Goal: Task Accomplishment & Management: Complete application form

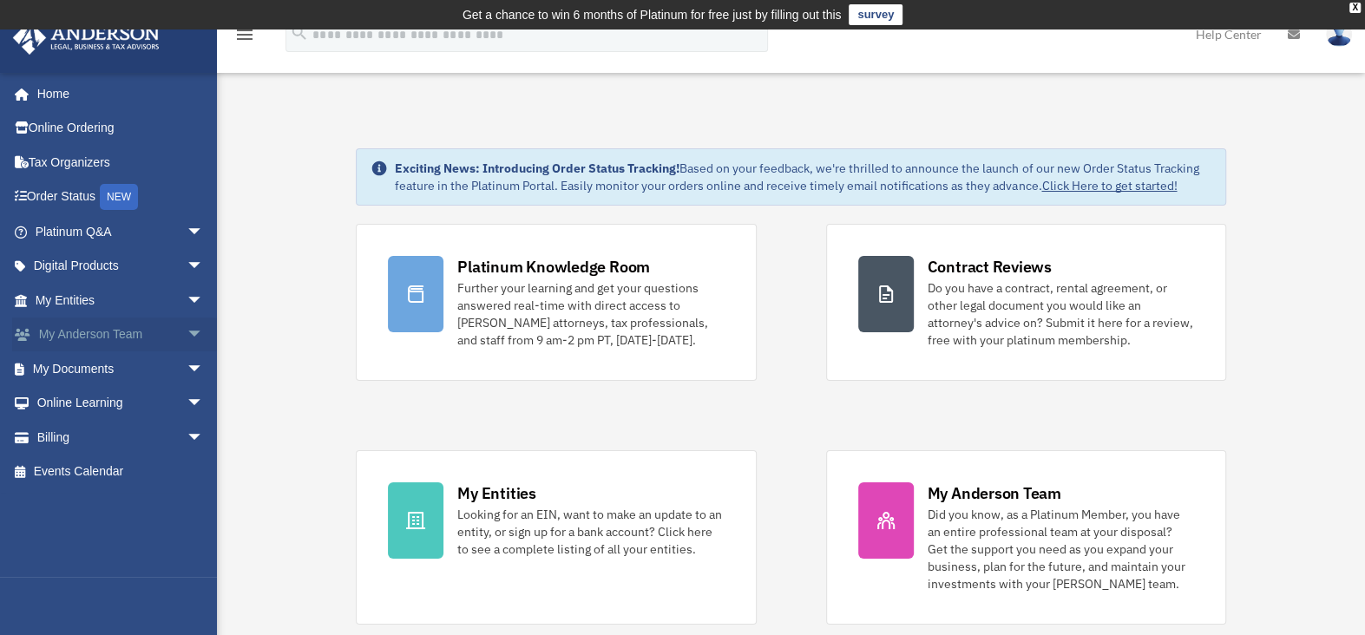
click at [187, 332] on span "arrow_drop_down" at bounding box center [204, 336] width 35 height 36
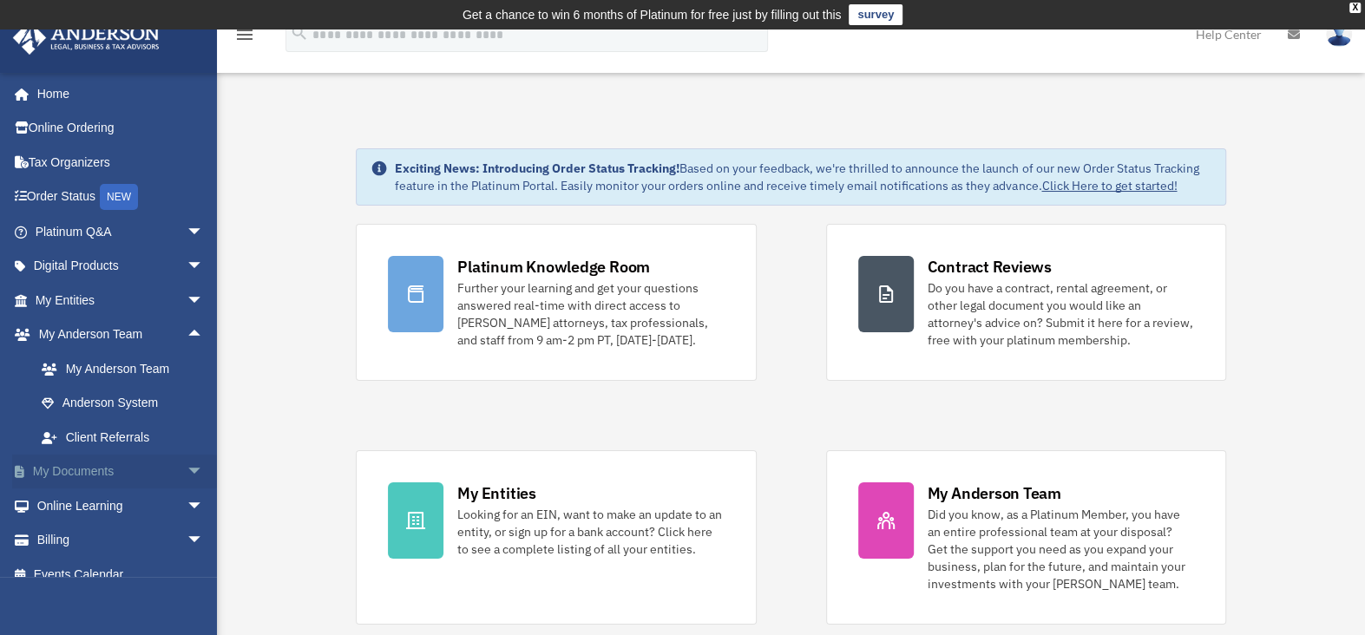
click at [187, 470] on span "arrow_drop_down" at bounding box center [204, 473] width 35 height 36
click at [116, 548] on link "Meeting Minutes" at bounding box center [127, 540] width 206 height 35
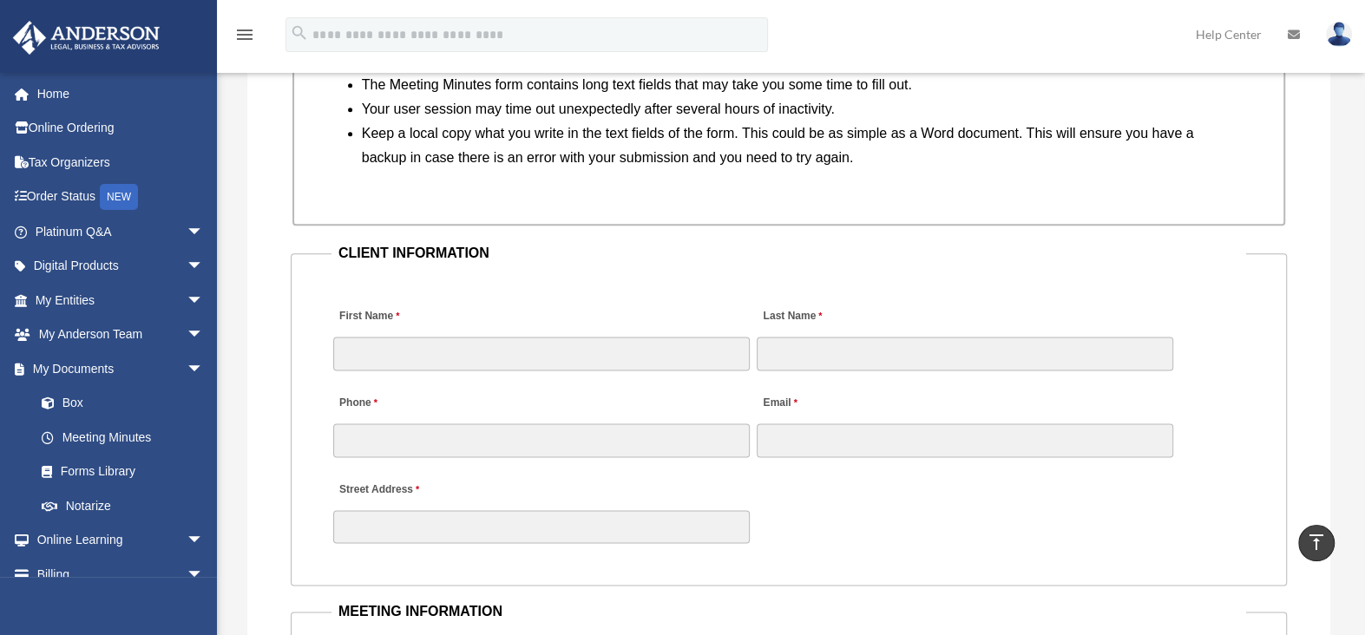
scroll to position [1649, 0]
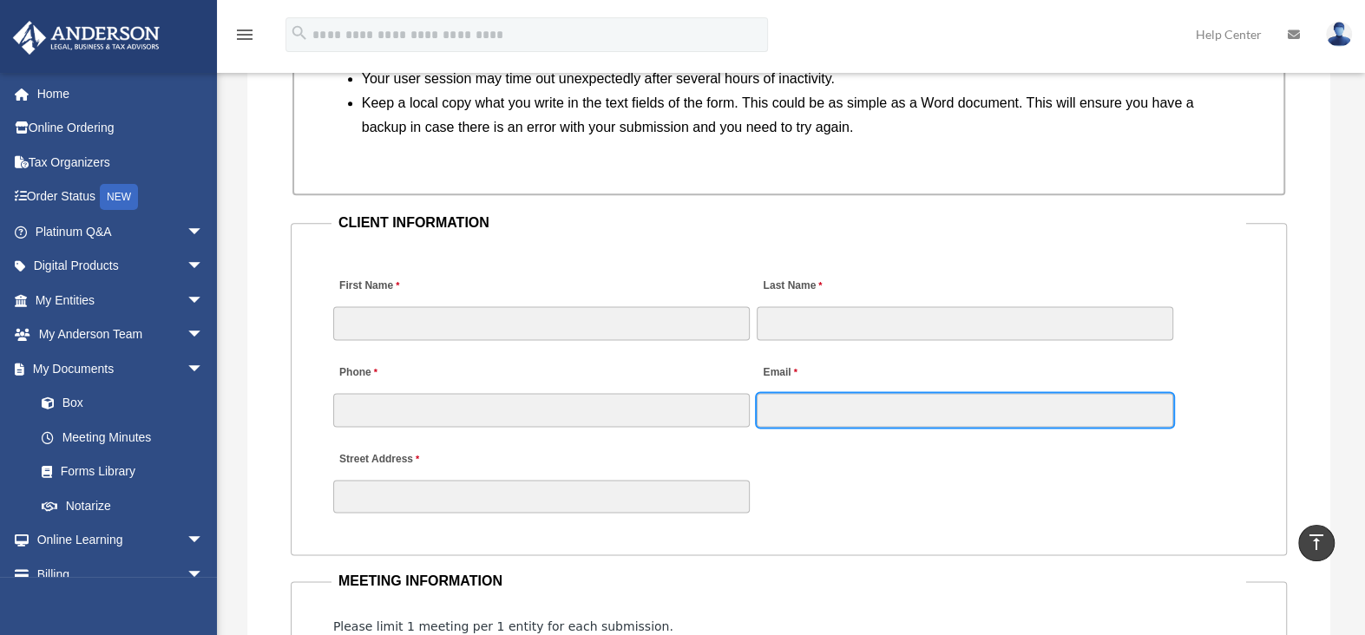
click at [798, 402] on input "Email" at bounding box center [965, 409] width 417 height 33
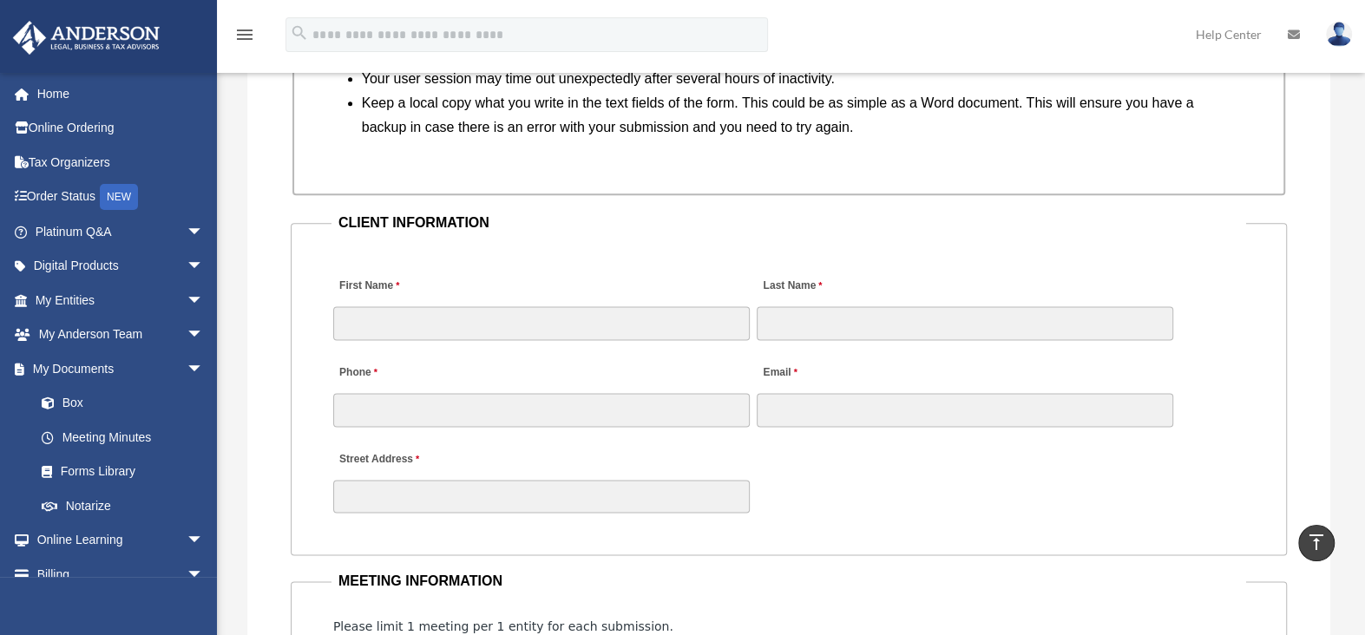
click at [801, 439] on div "Street Address" at bounding box center [789, 477] width 915 height 76
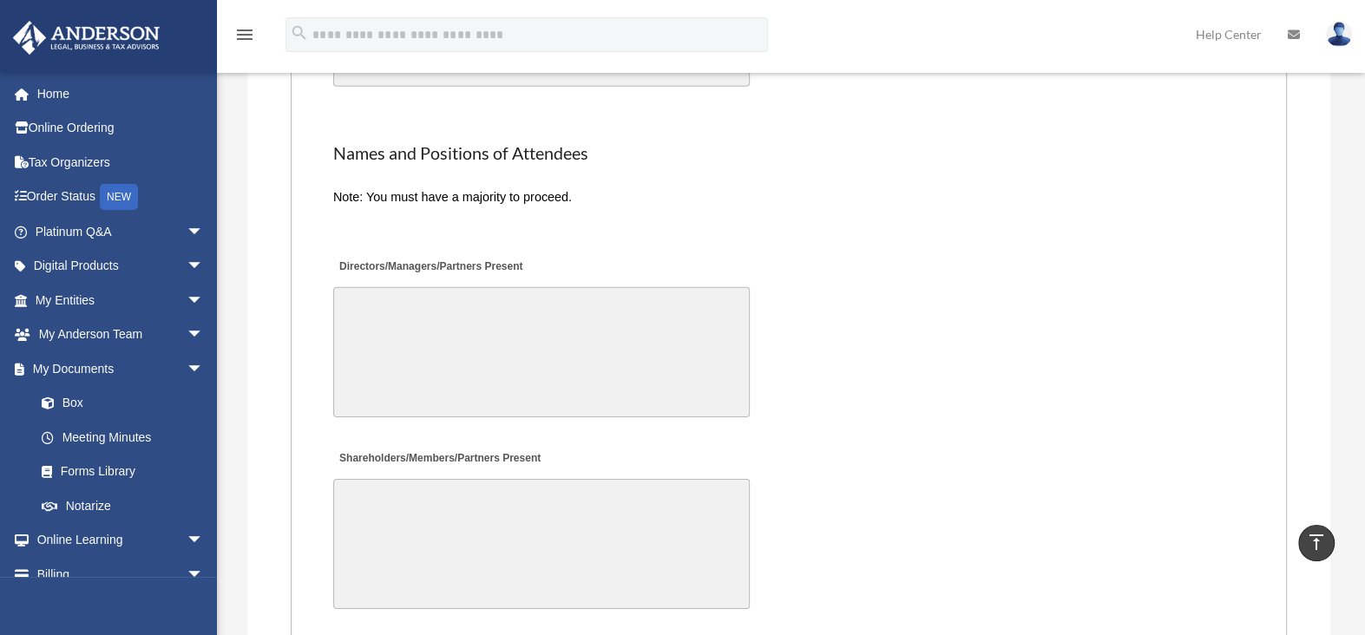
scroll to position [4079, 0]
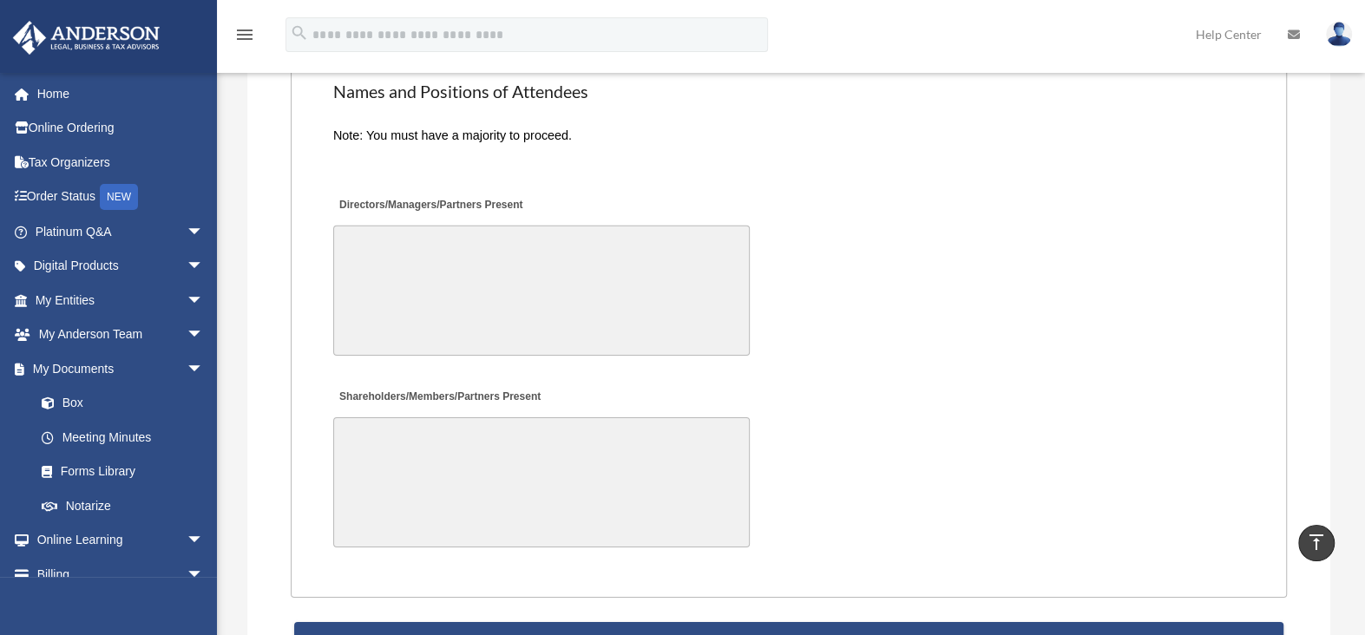
click at [446, 448] on textarea "Shareholders/Members/Partners Present" at bounding box center [541, 482] width 417 height 130
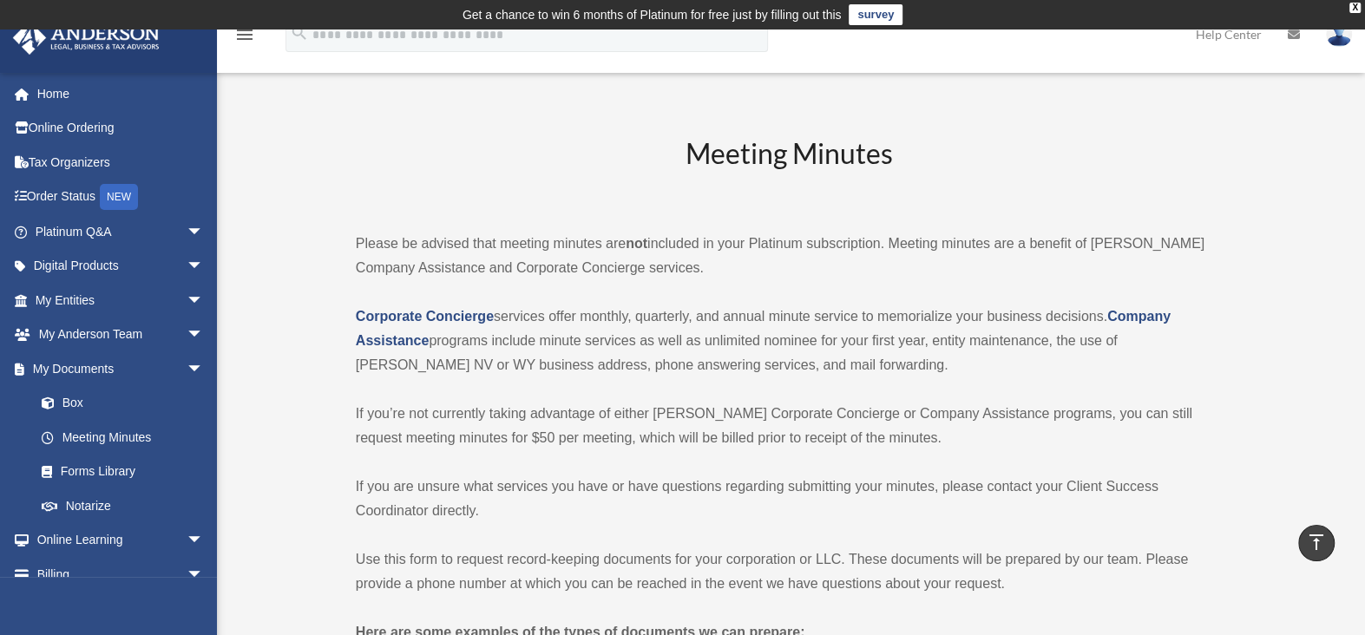
scroll to position [0, 0]
